Goal: Answer question/provide support: Share knowledge or assist other users

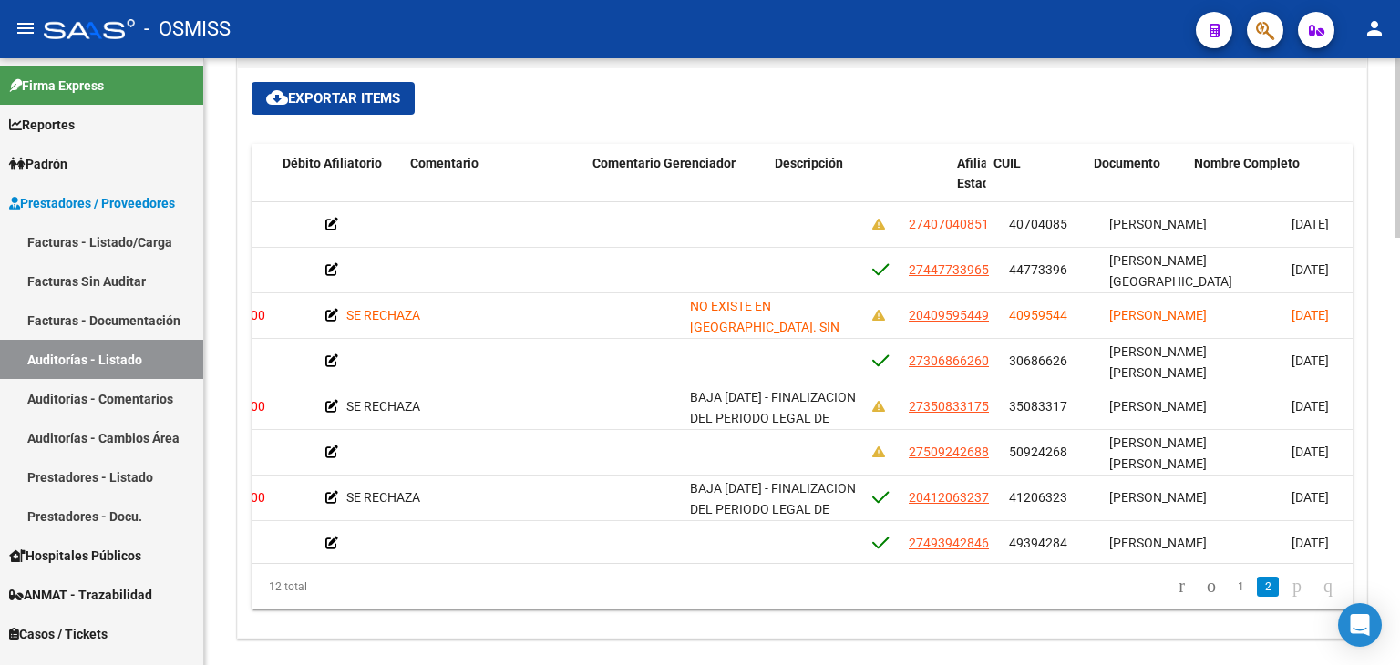
scroll to position [91, 800]
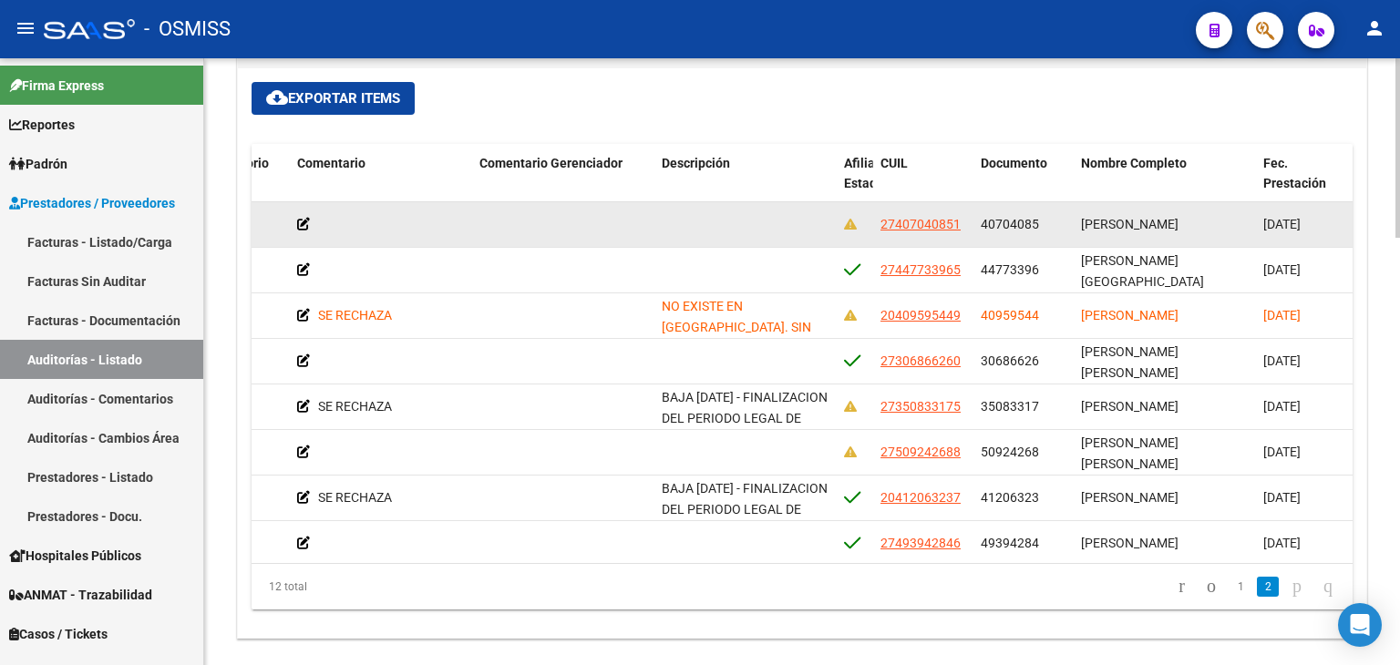
drag, startPoint x: 981, startPoint y: 228, endPoint x: 1037, endPoint y: 227, distance: 55.6
click at [1037, 227] on div "40704085" at bounding box center [1023, 224] width 86 height 21
copy span "40704085"
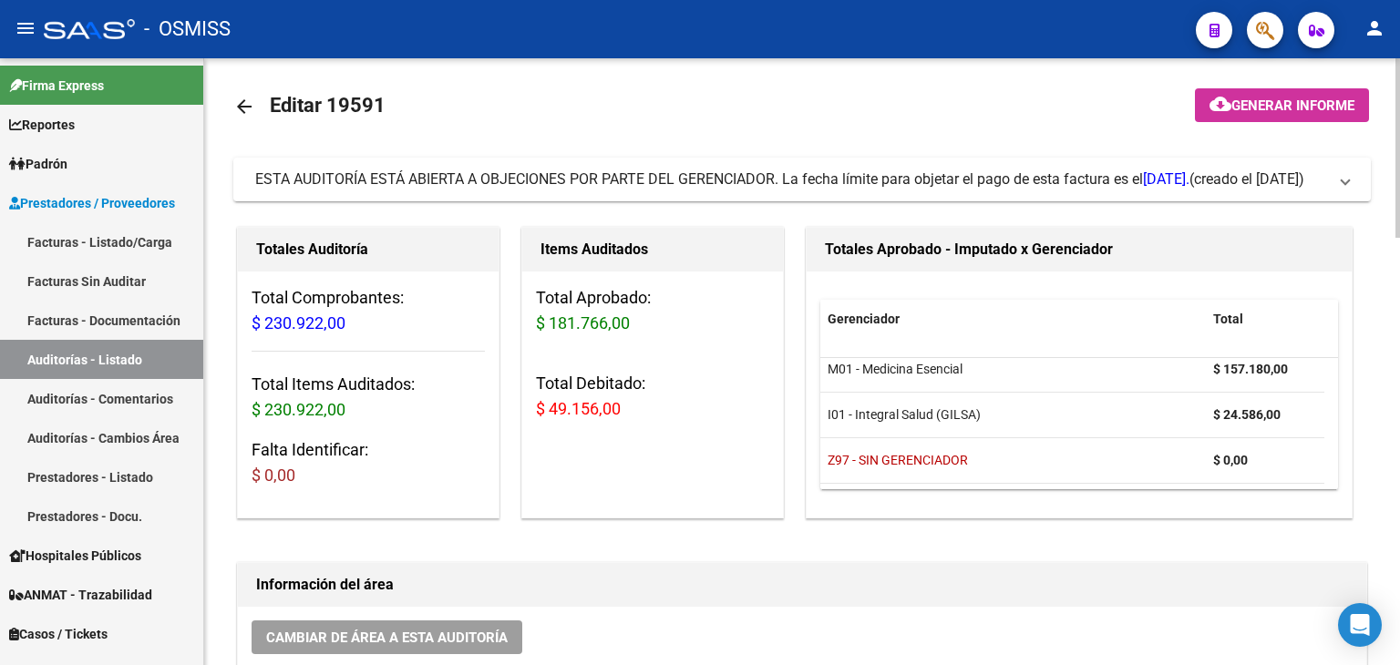
scroll to position [0, 0]
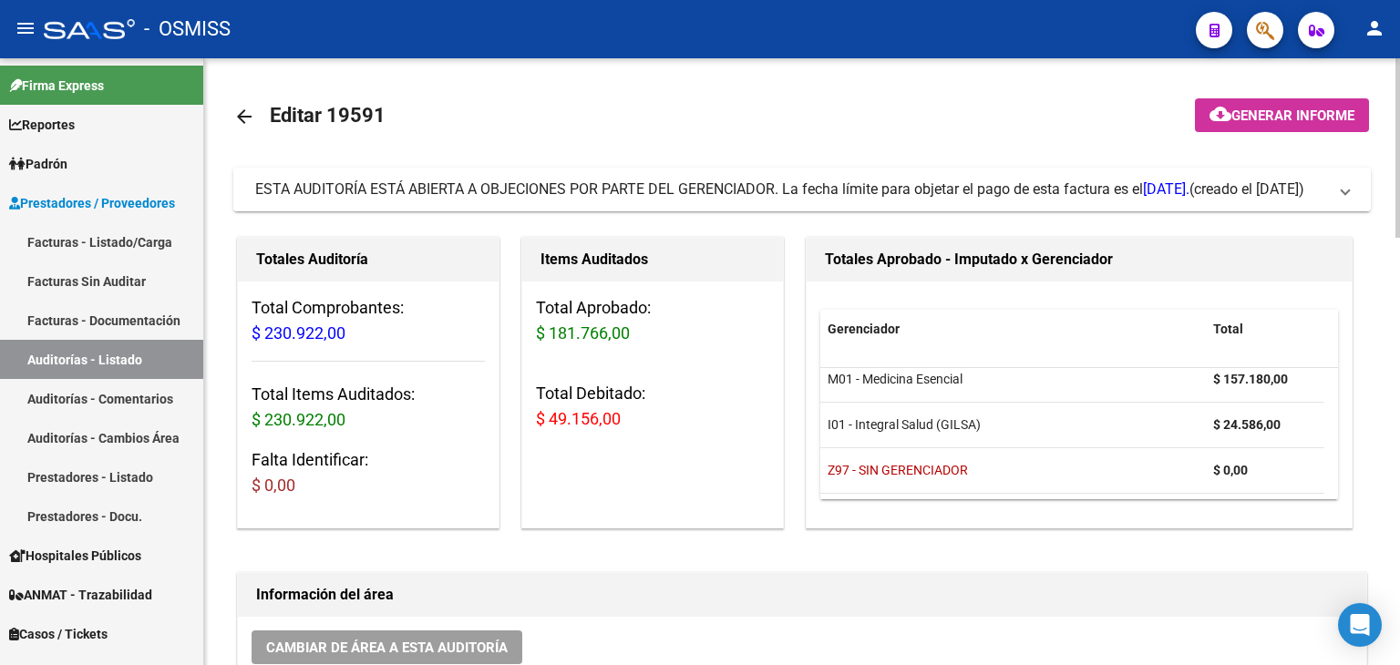
click at [1143, 198] on span "[DATE]." at bounding box center [1166, 188] width 46 height 17
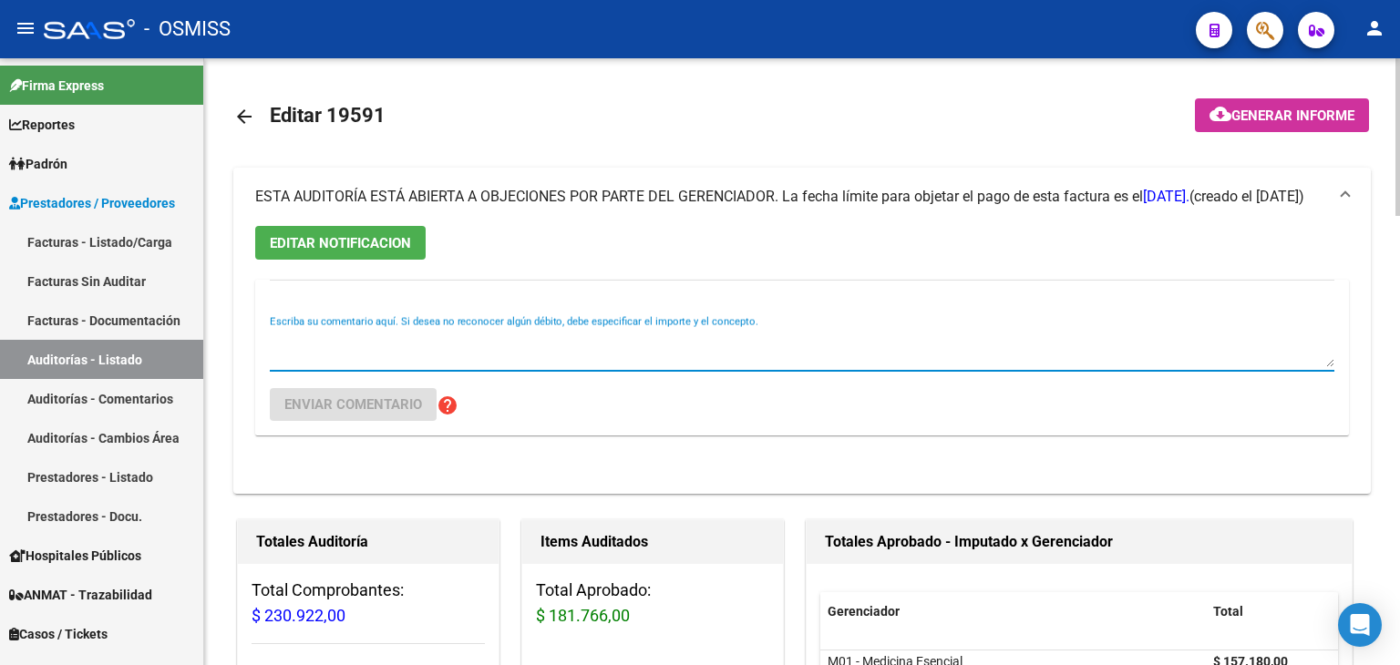
click at [402, 341] on textarea "Escriba su comentario aquí. Si desea no reconocer algún débito, debe especifica…" at bounding box center [802, 349] width 1064 height 36
type textarea "sin observaciones"
click at [385, 394] on button "Enviar comentario" at bounding box center [353, 404] width 167 height 33
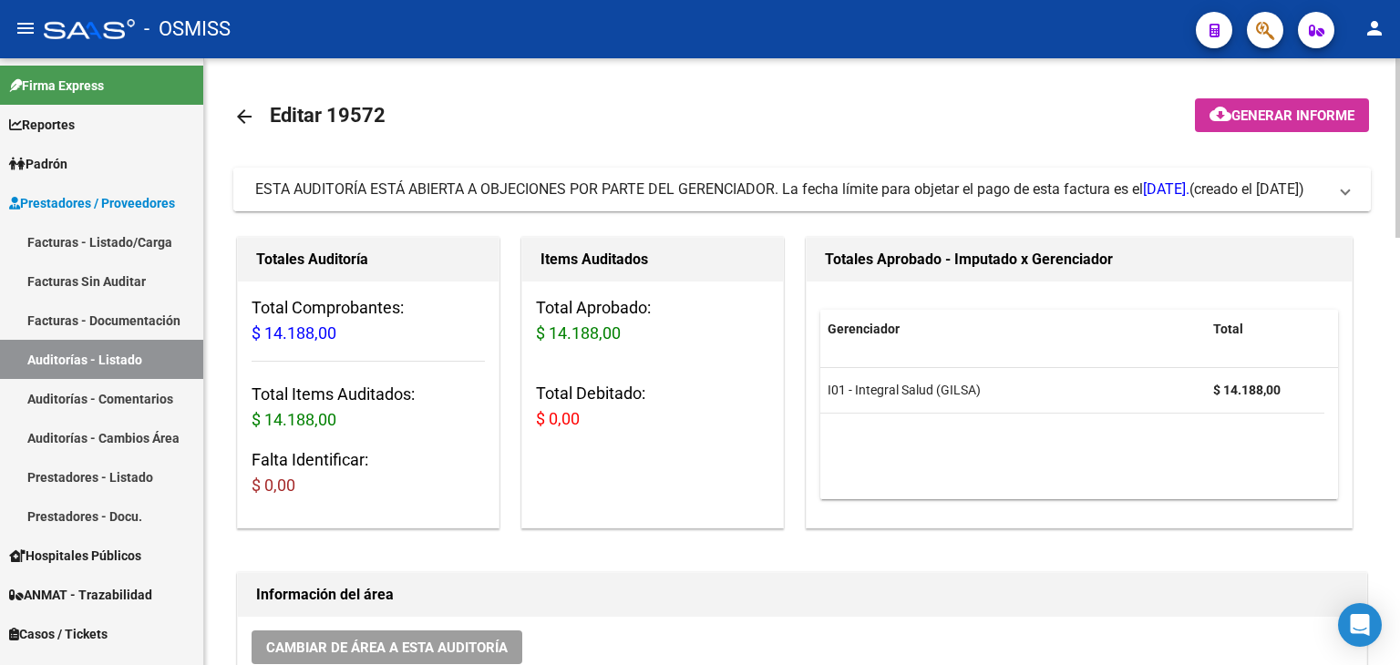
click at [541, 183] on span "ESTA AUDITORÍA ESTÁ ABIERTA A OBJECIONES POR PARTE DEL GERENCIADOR. La fecha lí…" at bounding box center [722, 188] width 934 height 17
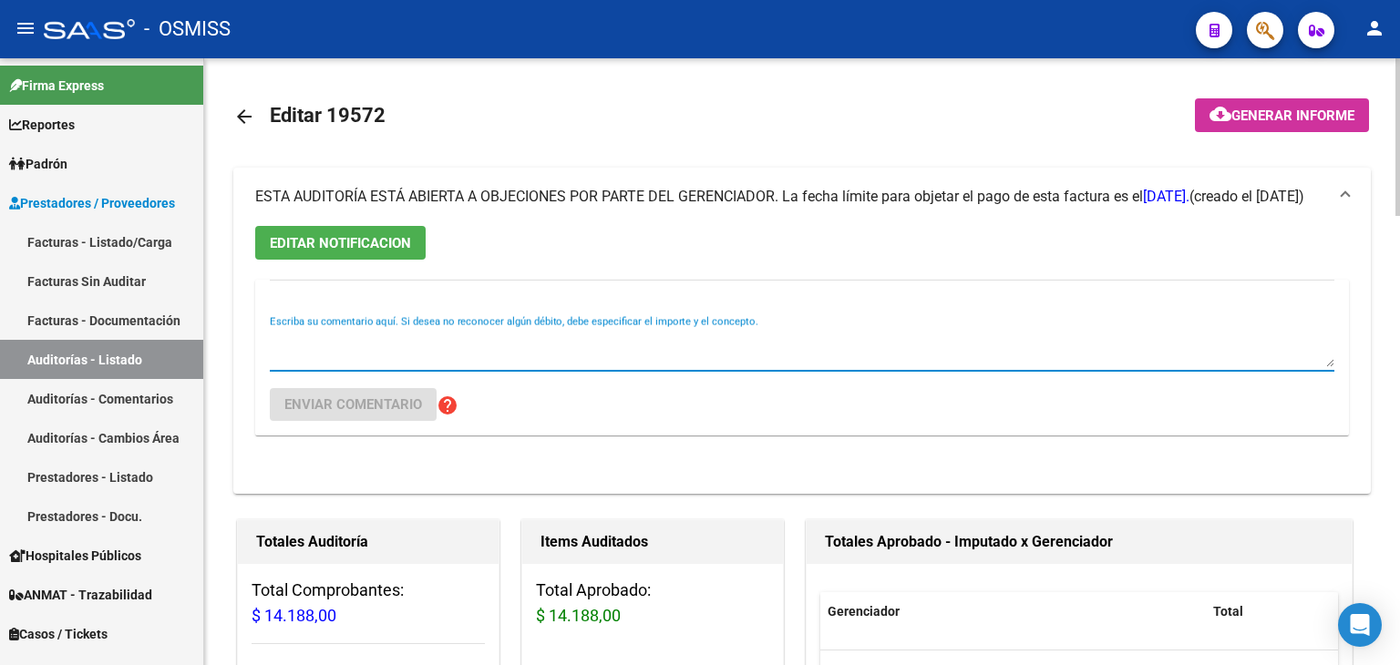
click at [570, 352] on textarea "Escriba su comentario aquí. Si desea no reconocer algún débito, debe especifica…" at bounding box center [802, 349] width 1064 height 36
type textarea "sin observaciones"
click at [357, 409] on span "Enviar comentario" at bounding box center [353, 404] width 138 height 16
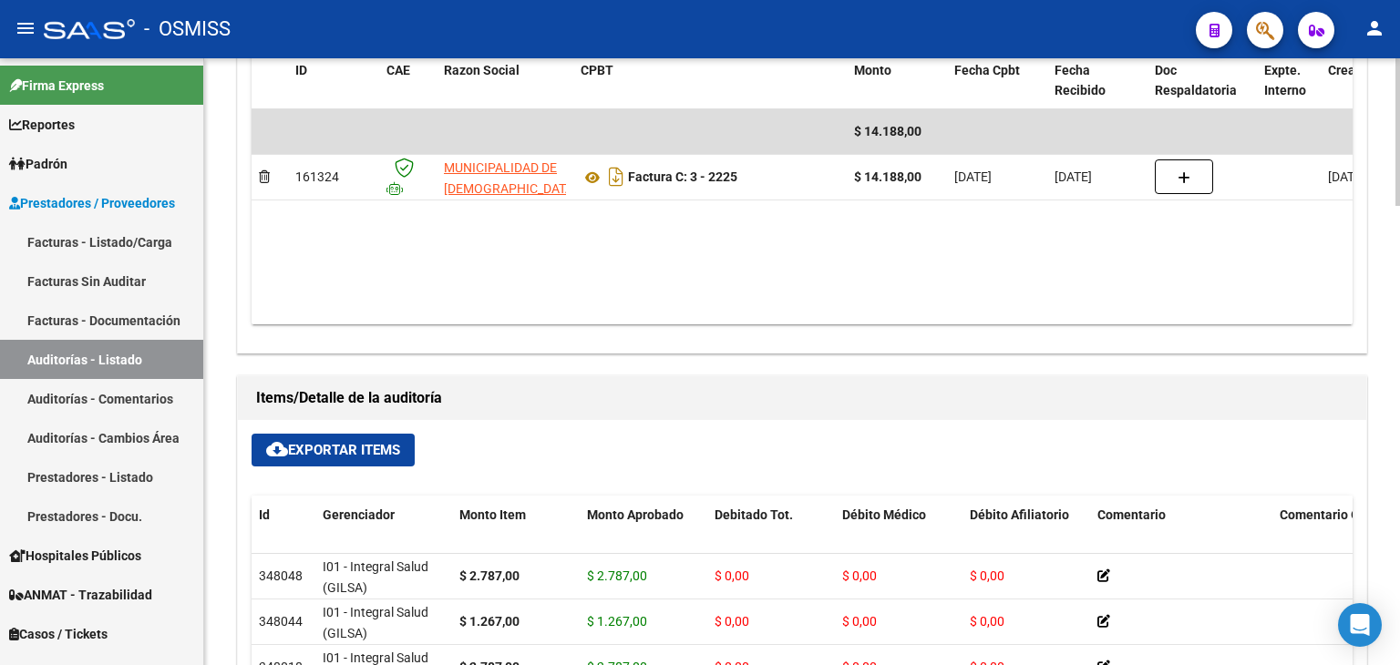
scroll to position [1440, 0]
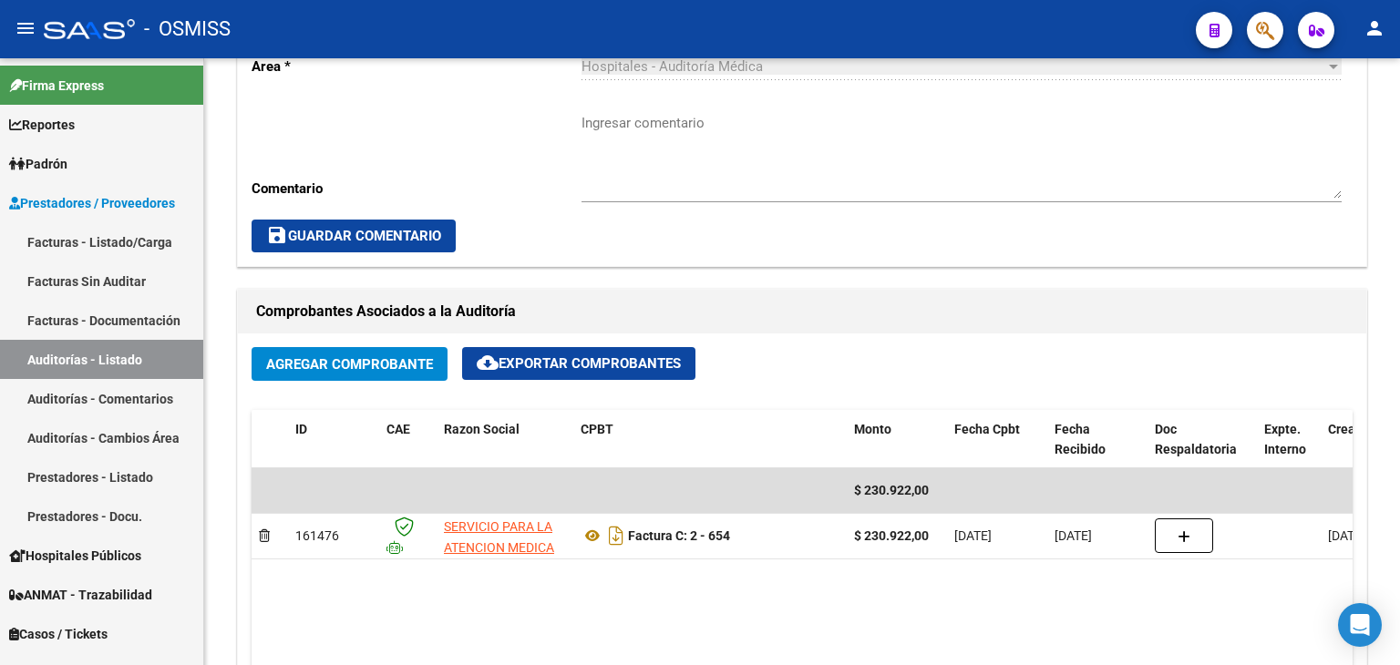
scroll to position [729, 0]
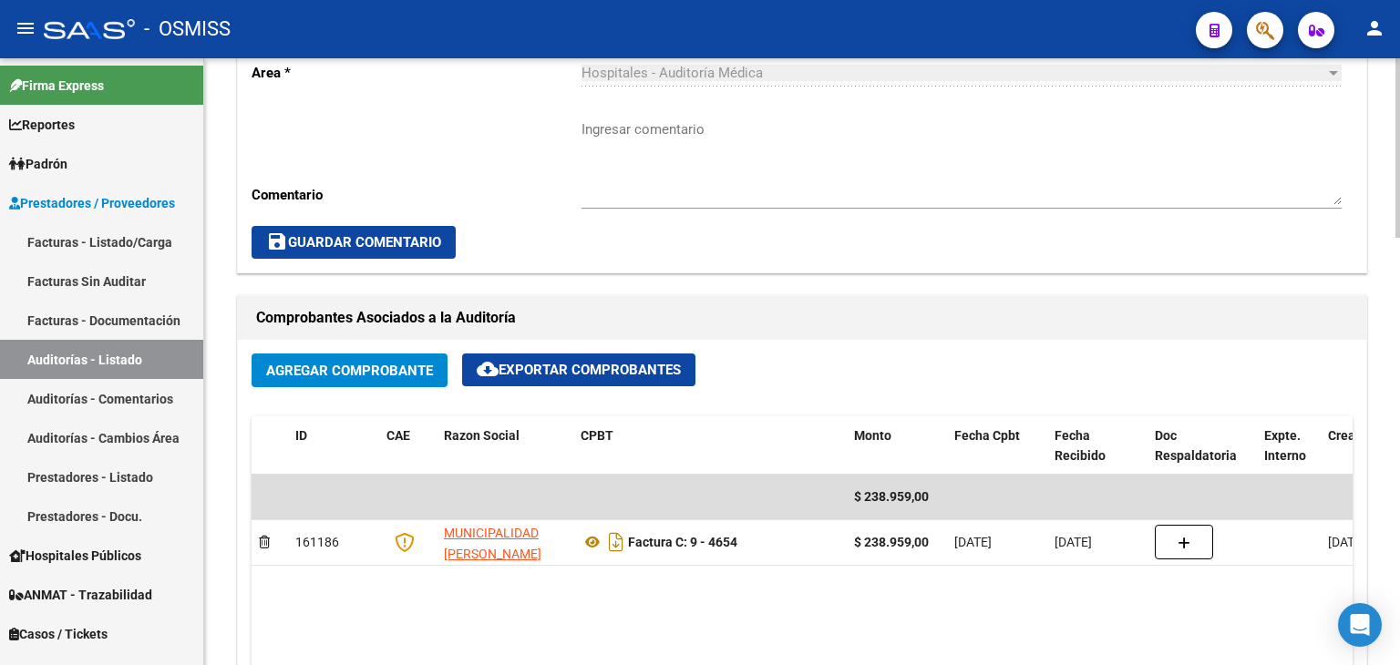
scroll to position [638, 0]
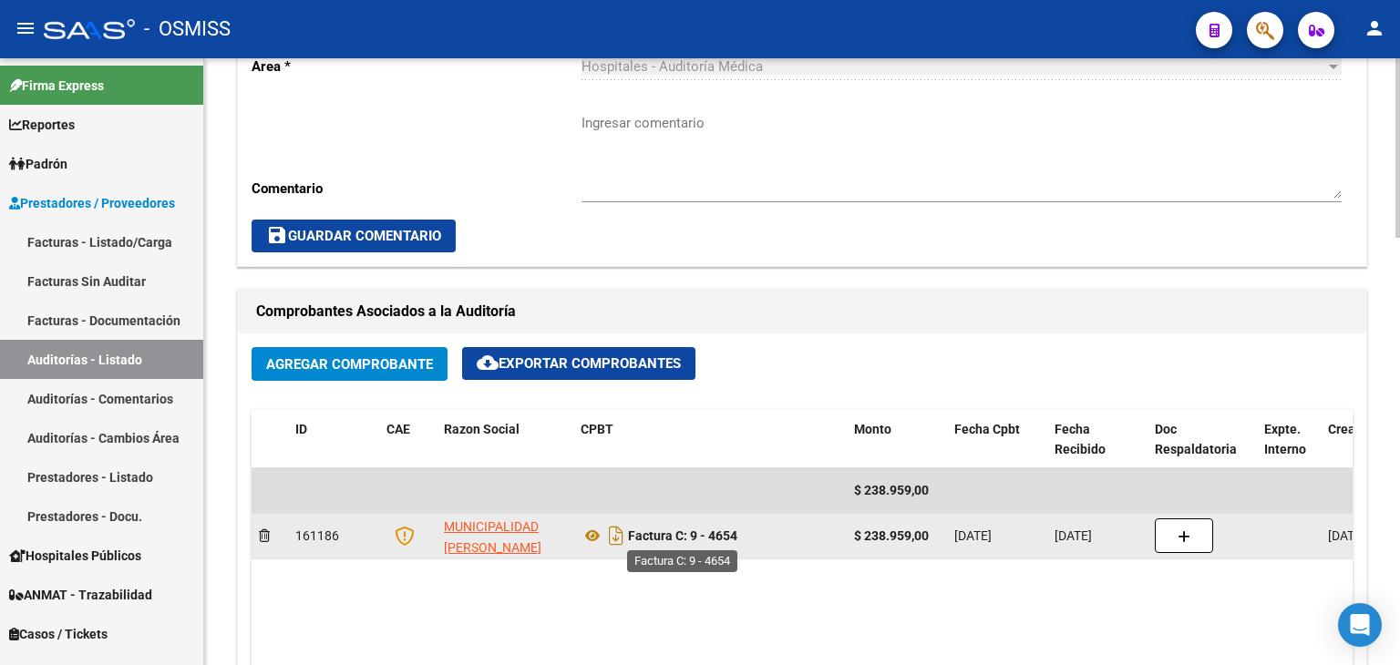
drag, startPoint x: 693, startPoint y: 533, endPoint x: 736, endPoint y: 529, distance: 43.0
click at [736, 529] on strong "Factura C: 9 - 4654" at bounding box center [682, 535] width 109 height 15
copy strong "9 - 4654"
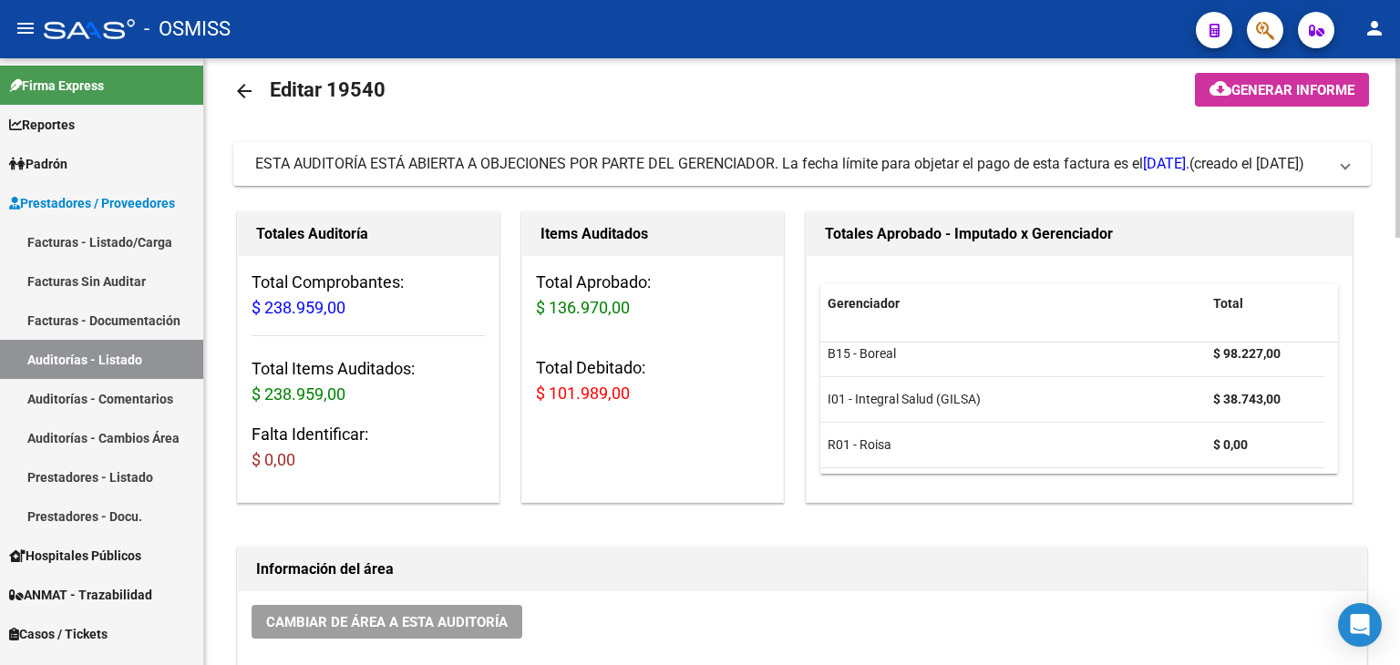
scroll to position [0, 0]
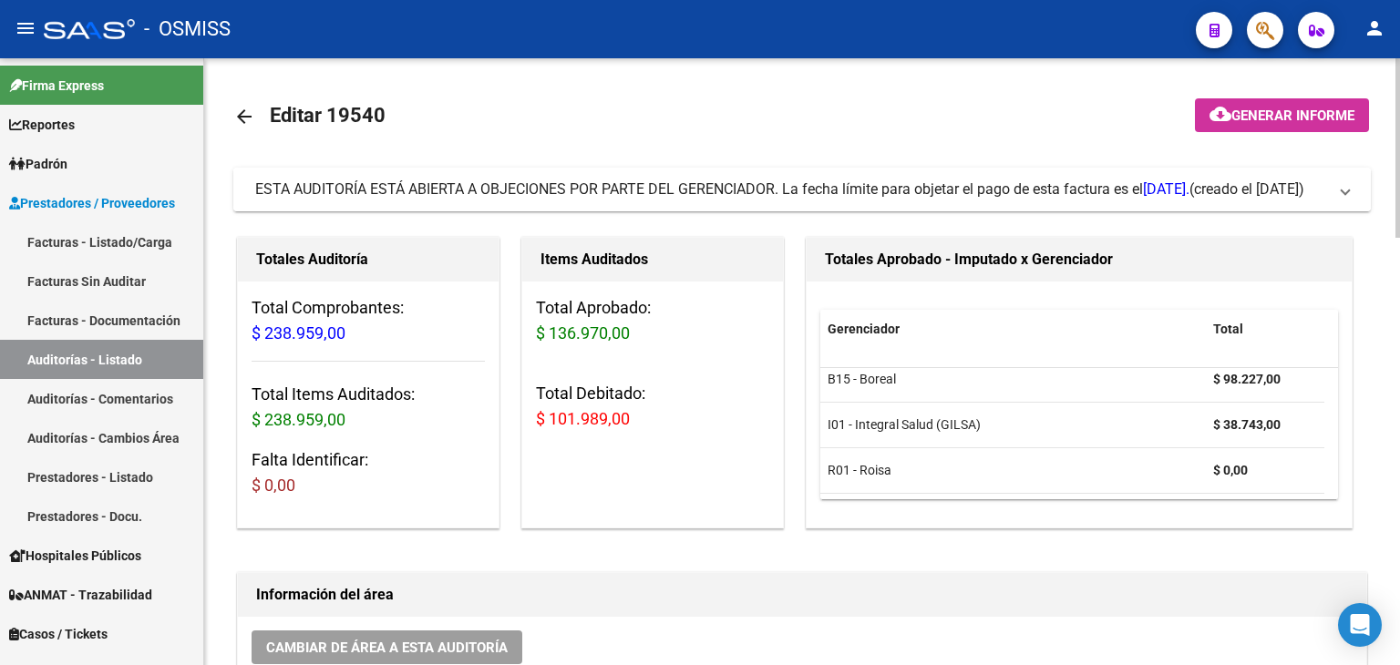
click at [736, 194] on div "ESTA AUDITORÍA ESTÁ ABIERTA A OBJECIONES POR PARTE DEL GERENCIADOR. La fecha lí…" at bounding box center [722, 190] width 934 height 20
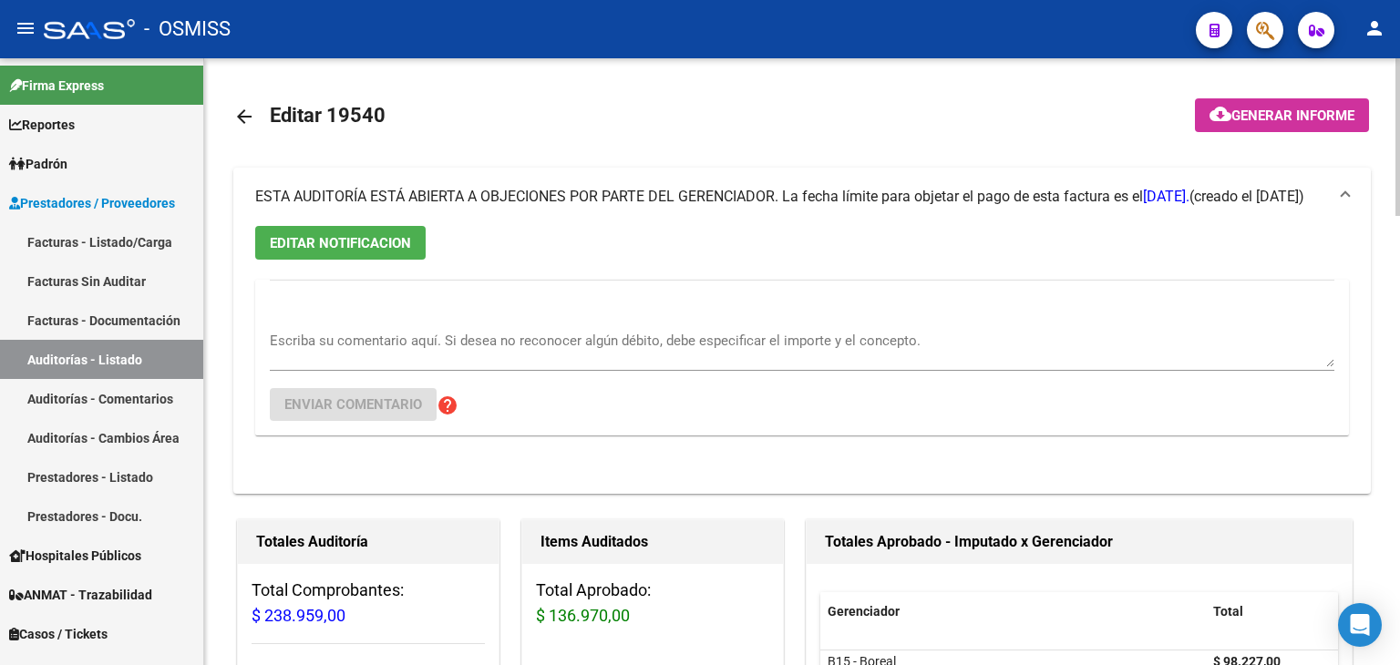
click at [564, 335] on textarea "Escriba su comentario aquí. Si desea no reconocer algún débito, debe especifica…" at bounding box center [802, 349] width 1064 height 36
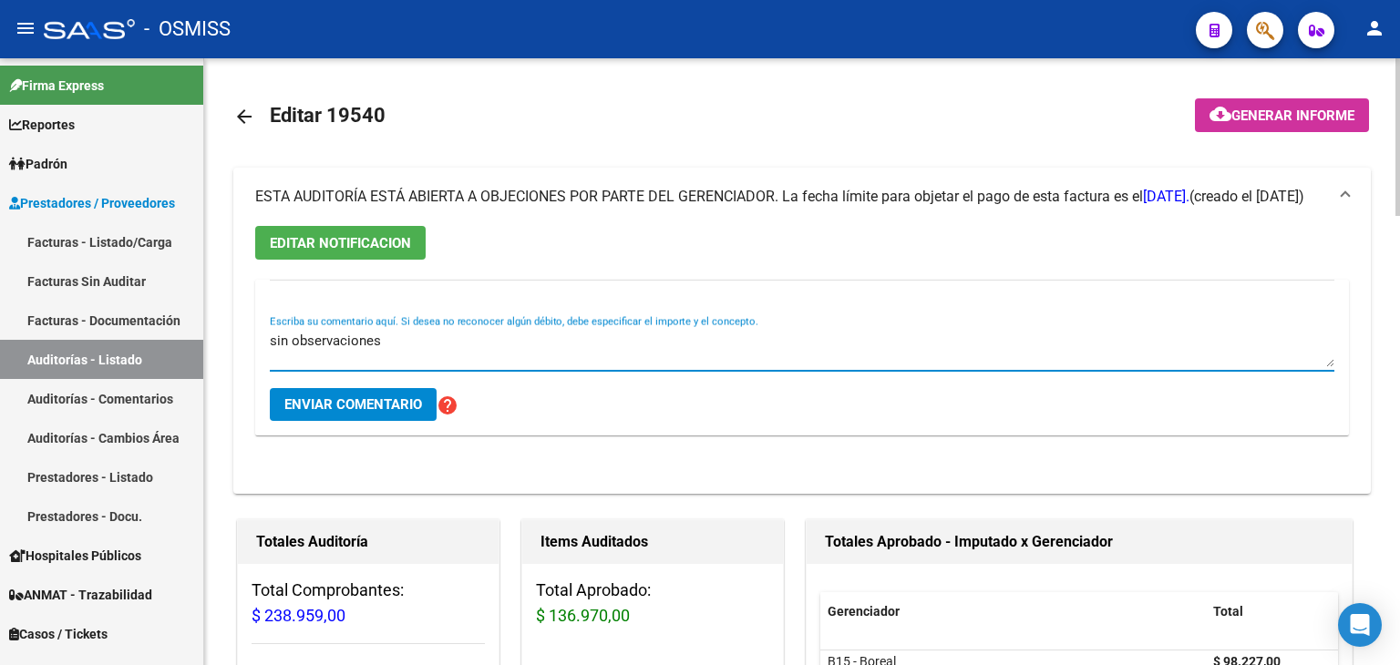
type textarea "sin observaciones"
click at [426, 410] on button "Enviar comentario" at bounding box center [353, 404] width 167 height 33
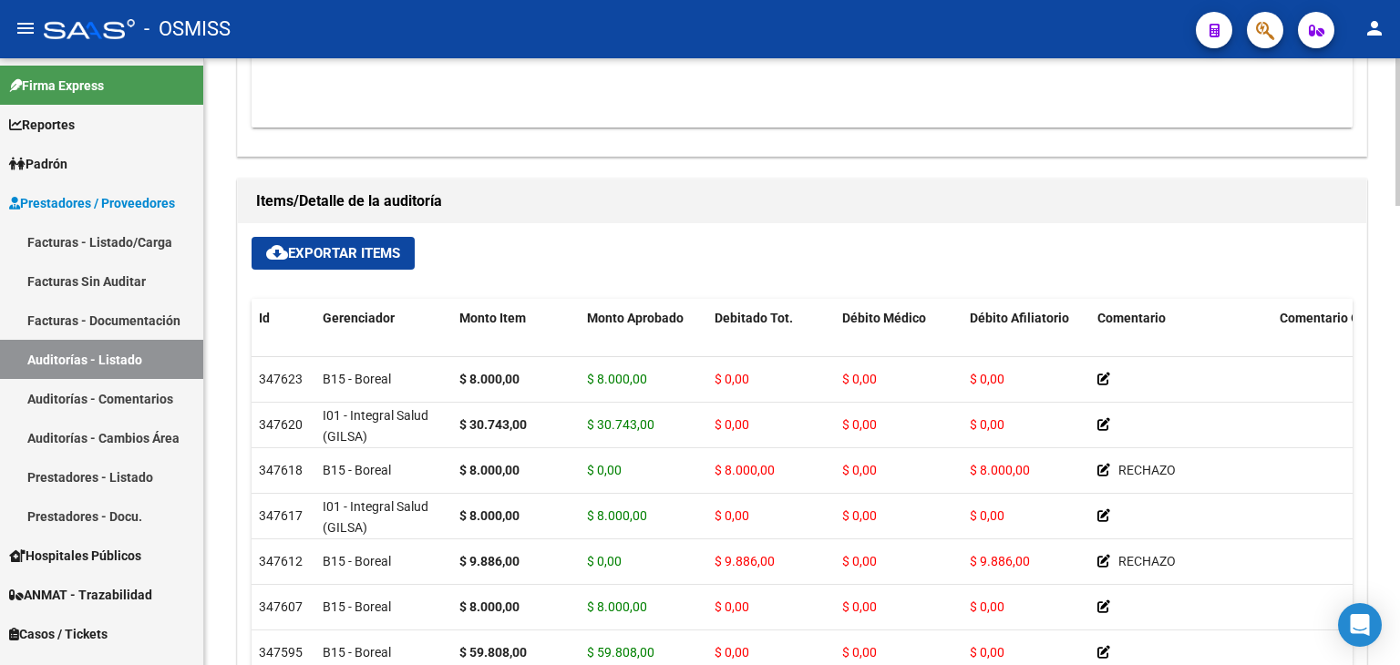
scroll to position [3, 0]
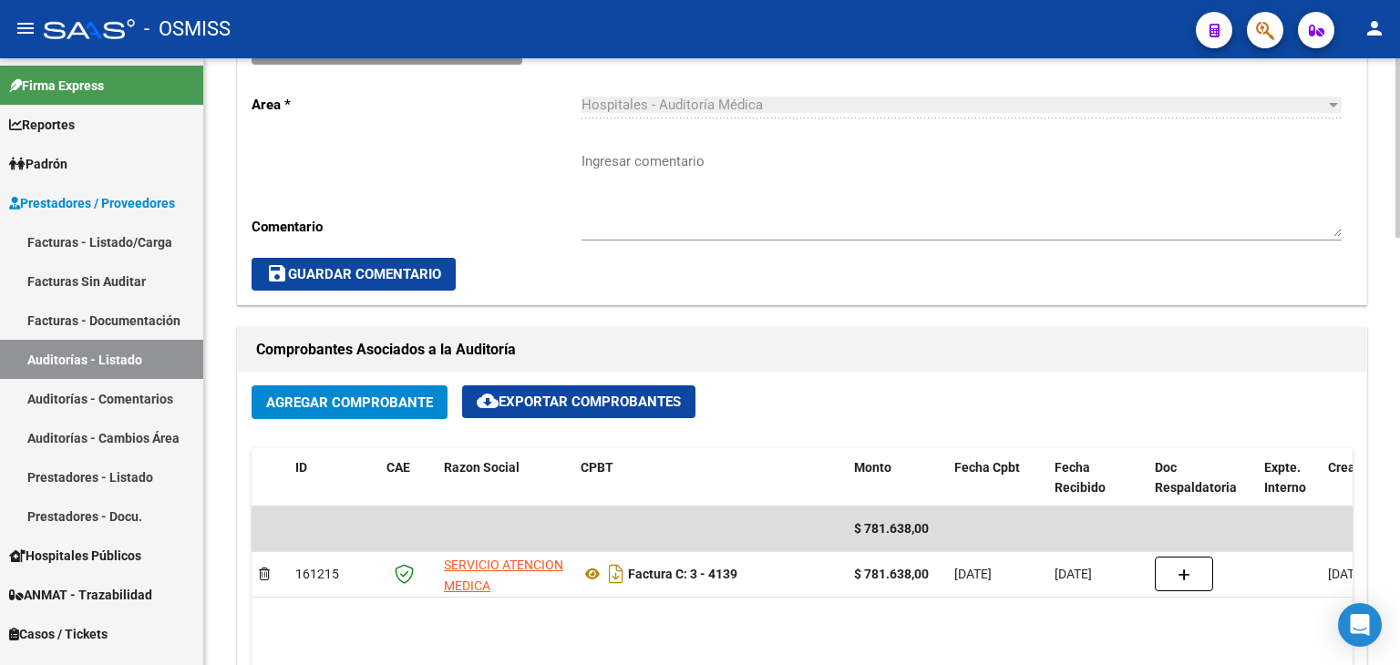
scroll to position [638, 0]
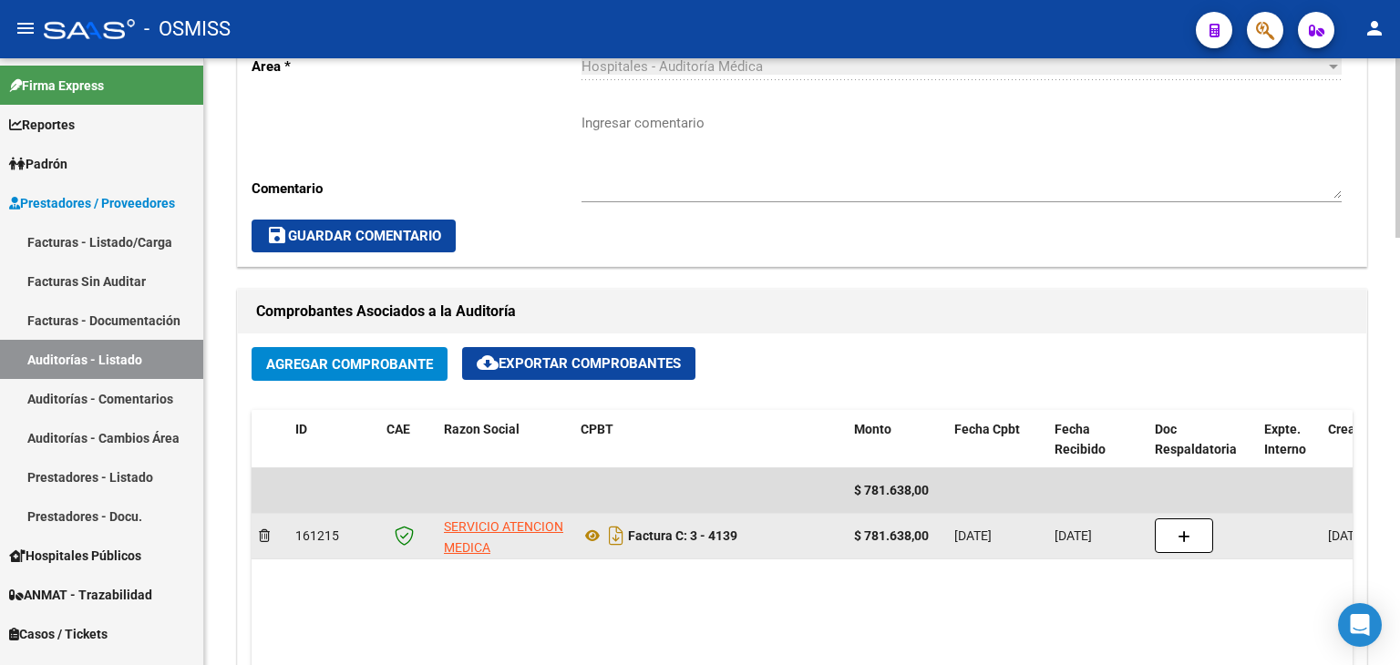
drag, startPoint x: 690, startPoint y: 537, endPoint x: 764, endPoint y: 540, distance: 73.9
click at [764, 540] on div "Factura C: 3 - 4139" at bounding box center [709, 535] width 259 height 29
copy strong "3 - 4139"
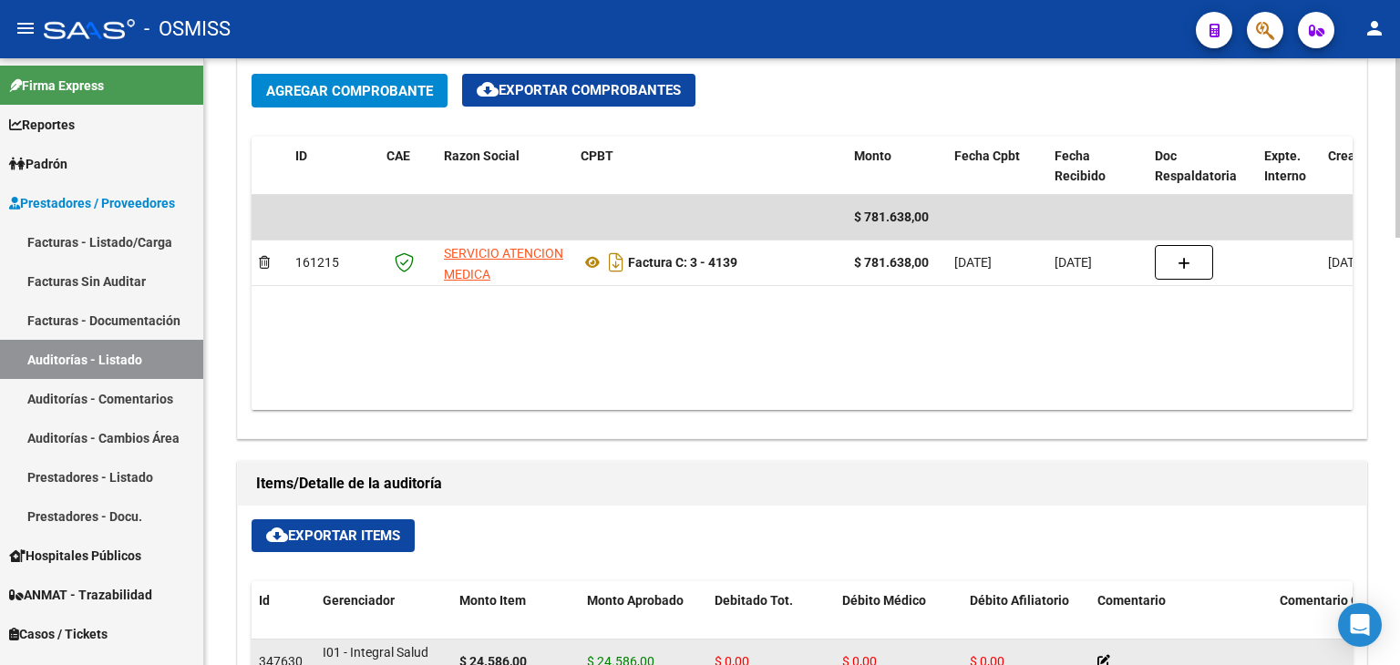
scroll to position [820, 0]
